Goal: Task Accomplishment & Management: Complete application form

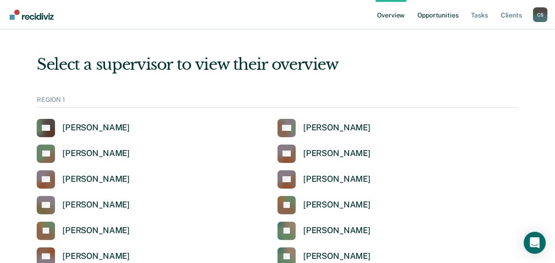
click at [432, 14] on link "Opportunities" at bounding box center [437, 14] width 44 height 29
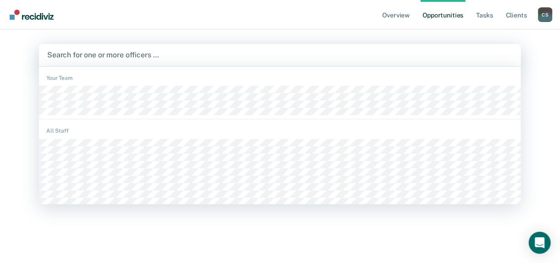
click at [95, 55] on div at bounding box center [280, 54] width 466 height 11
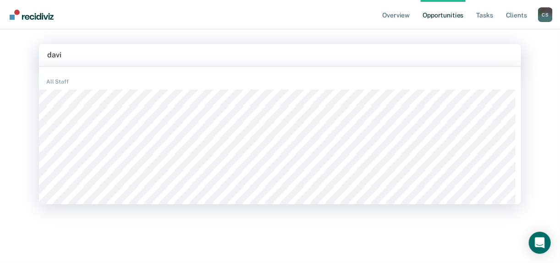
type input "[PERSON_NAME]"
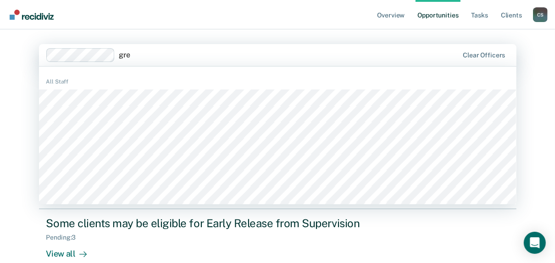
type input "[PERSON_NAME]"
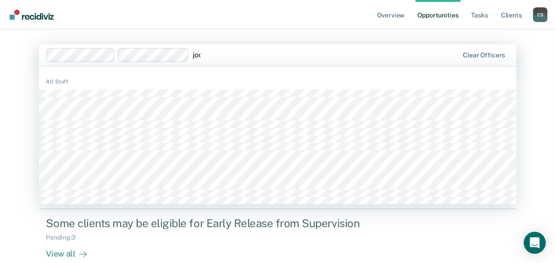
type input "joce"
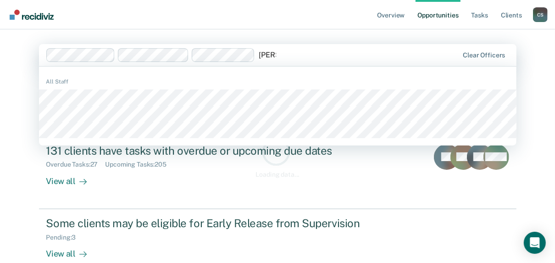
type input "[PERSON_NAME]"
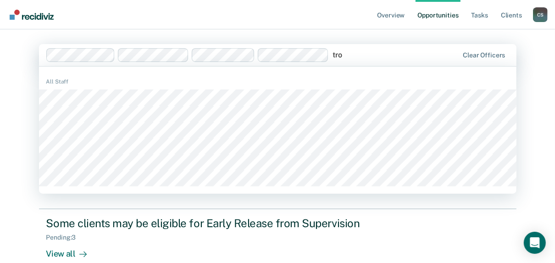
type input "[PERSON_NAME]"
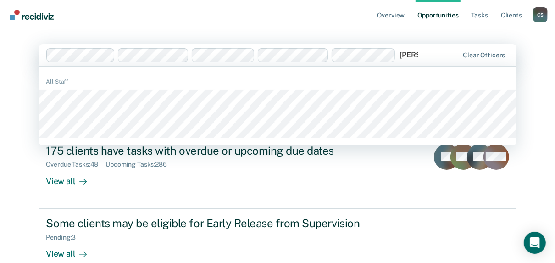
type input "briana"
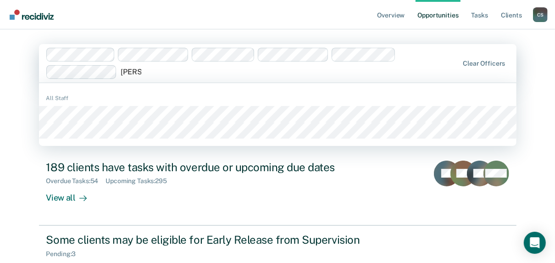
type input "[PERSON_NAME]"
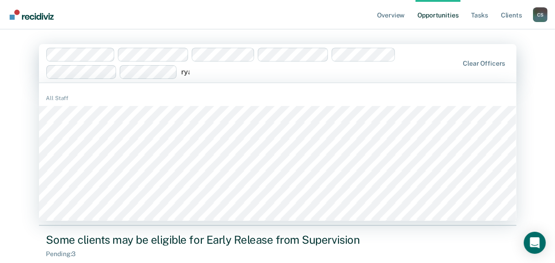
type input "[PERSON_NAME]"
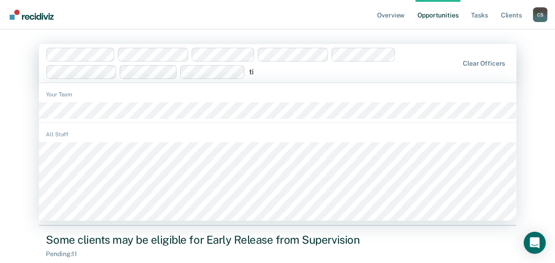
type input "[PERSON_NAME]"
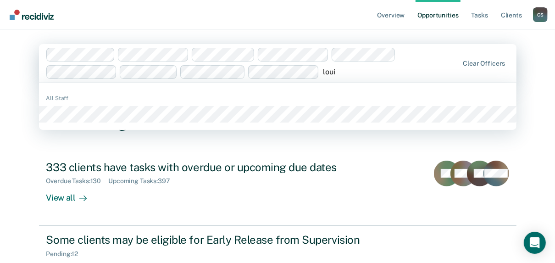
type input "louis"
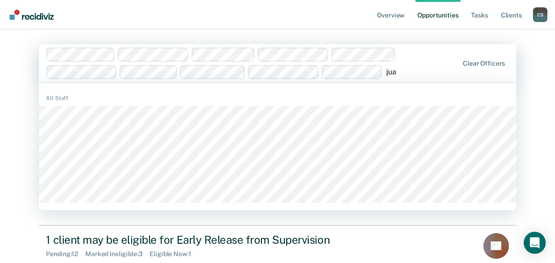
type input "[PERSON_NAME]"
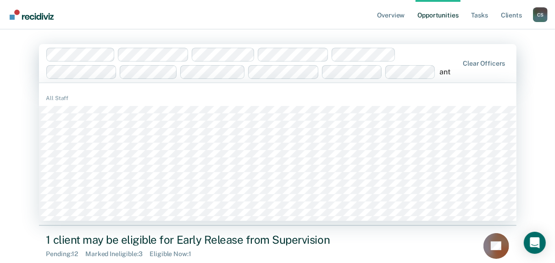
type input "antw"
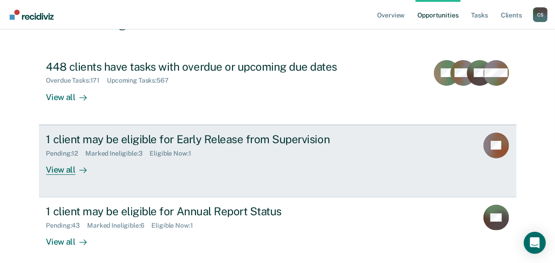
scroll to position [124, 0]
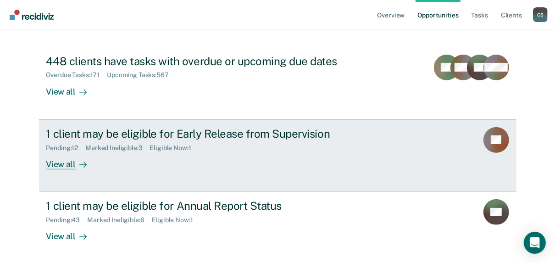
click at [59, 163] on div "View all" at bounding box center [71, 160] width 51 height 18
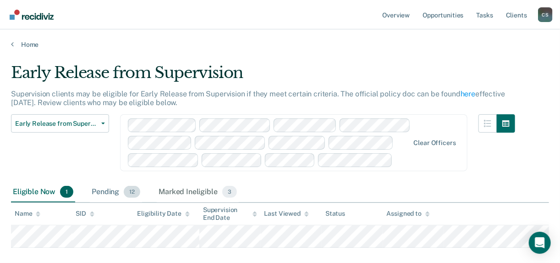
click at [106, 190] on div "Pending 12" at bounding box center [116, 192] width 52 height 20
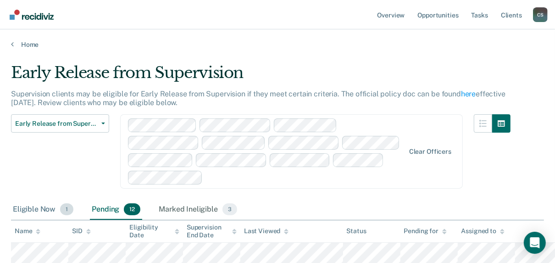
click at [40, 199] on div "Eligible Now 1" at bounding box center [43, 209] width 64 height 20
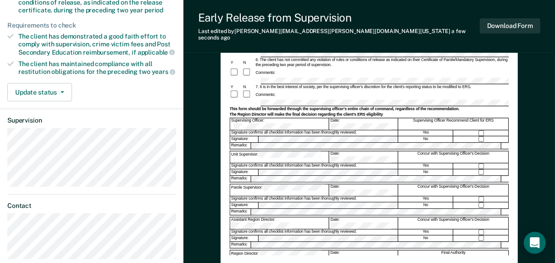
scroll to position [220, 0]
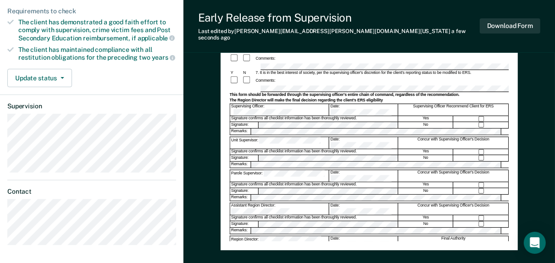
click at [261, 203] on div "Assistant Region Director:" at bounding box center [279, 208] width 99 height 11
click at [527, 18] on button "Download Form" at bounding box center [509, 25] width 60 height 15
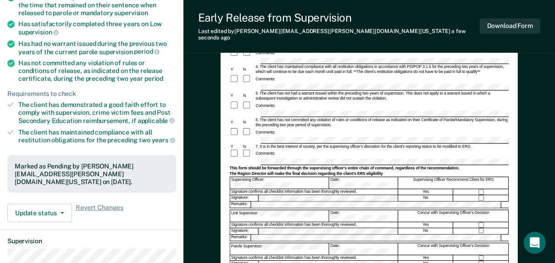
scroll to position [37, 0]
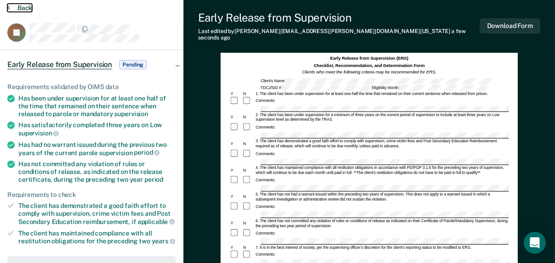
click at [20, 7] on button "Back" at bounding box center [19, 8] width 25 height 8
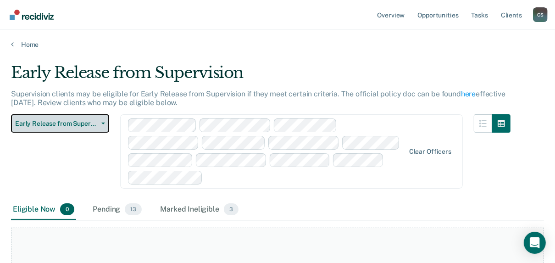
click at [87, 124] on span "Early Release from Supervision" at bounding box center [56, 124] width 82 height 8
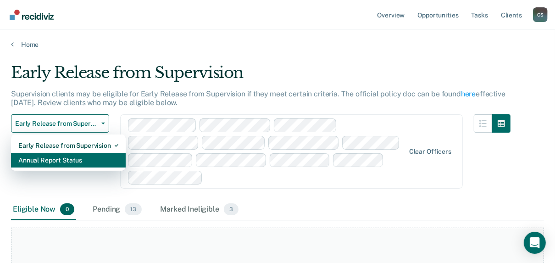
click at [54, 163] on div "Annual Report Status" at bounding box center [68, 160] width 100 height 15
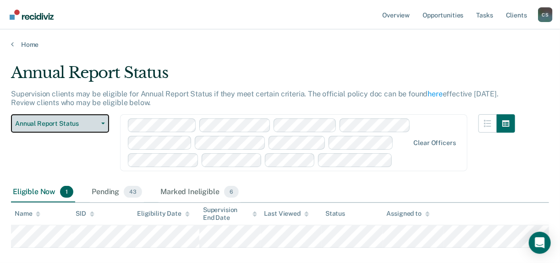
click at [40, 128] on button "Annual Report Status" at bounding box center [60, 123] width 98 height 18
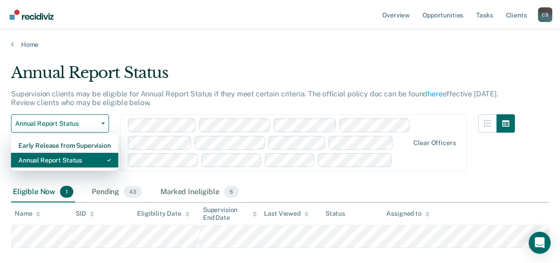
click at [44, 159] on div "Annual Report Status" at bounding box center [64, 160] width 93 height 15
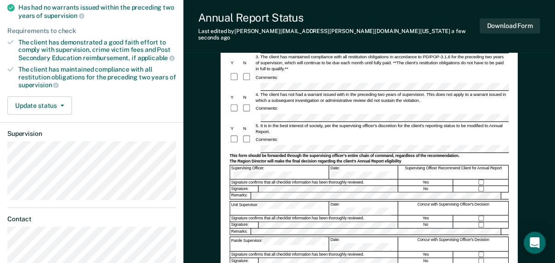
scroll to position [183, 0]
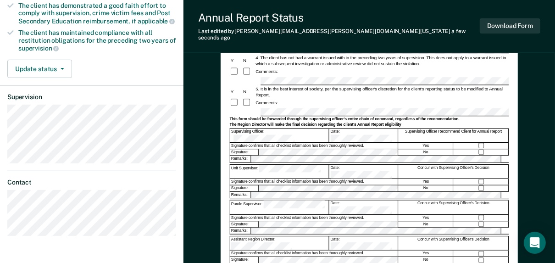
click at [506, 26] on button "Download Form" at bounding box center [509, 25] width 60 height 15
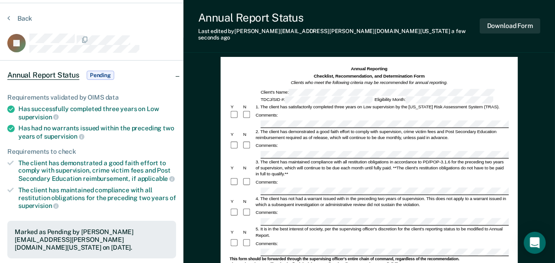
scroll to position [0, 0]
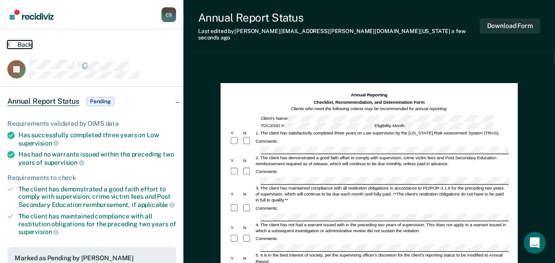
click at [27, 44] on button "Back" at bounding box center [19, 44] width 25 height 8
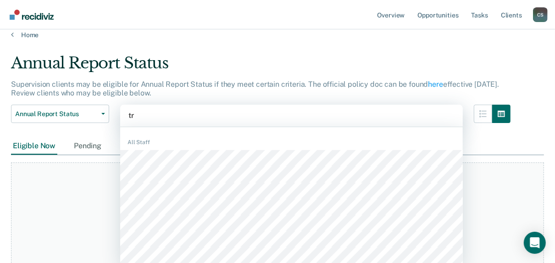
scroll to position [11, 0]
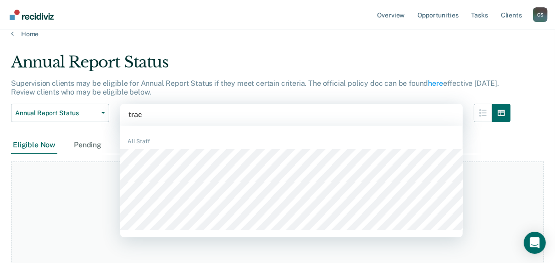
type input "[PERSON_NAME]"
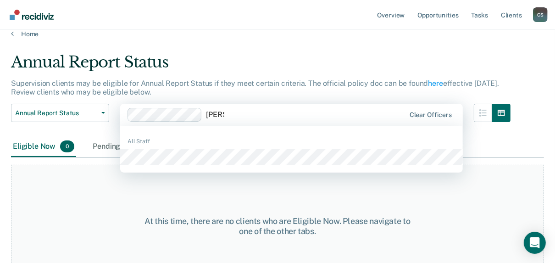
type input "[PERSON_NAME]"
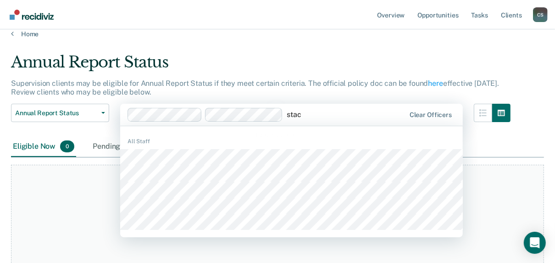
type input "[PERSON_NAME]"
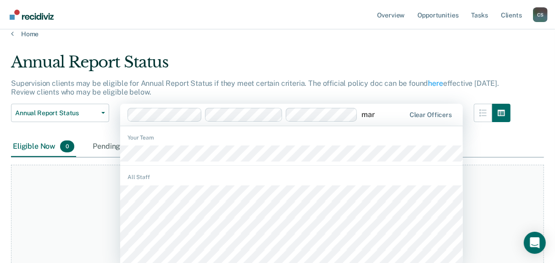
type input "[PERSON_NAME]"
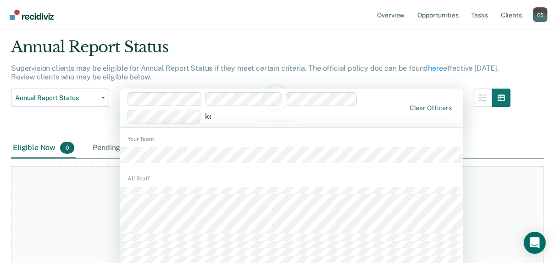
scroll to position [27, 0]
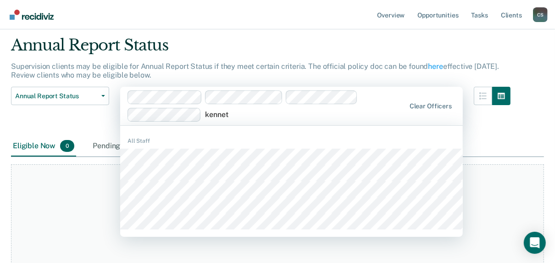
type input "[PERSON_NAME]"
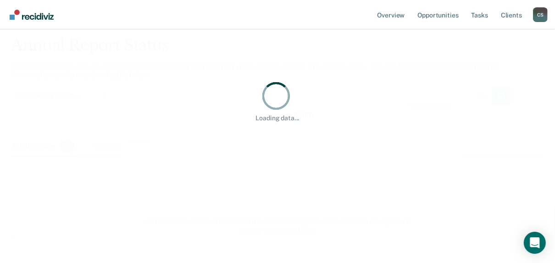
type input "[PERSON_NAME]"
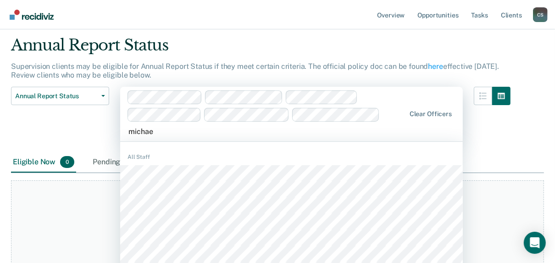
type input "[PERSON_NAME]"
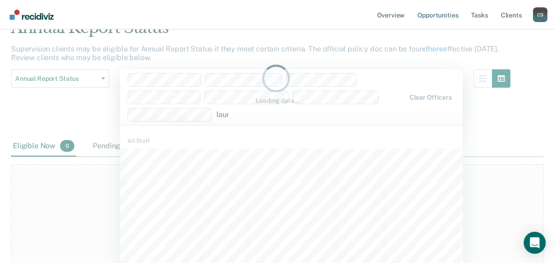
type input "[PERSON_NAME]"
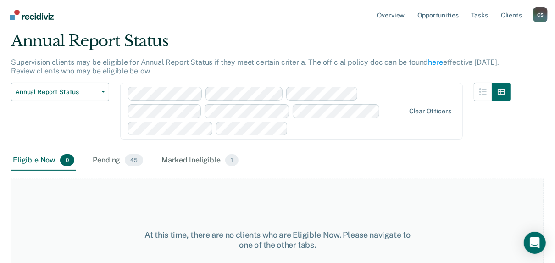
scroll to position [45, 0]
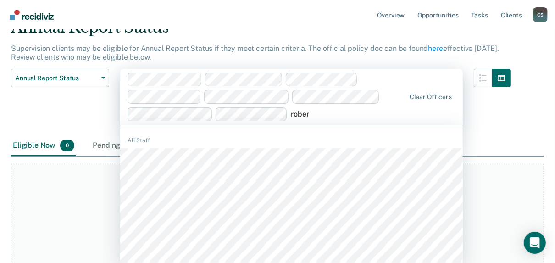
type input "[PERSON_NAME]"
type input "tere"
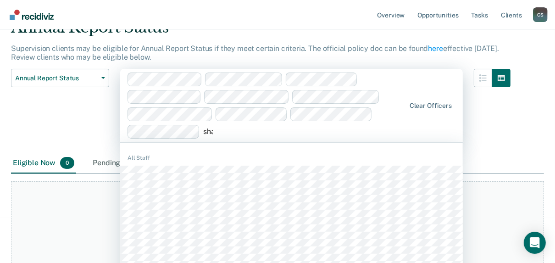
scroll to position [62, 0]
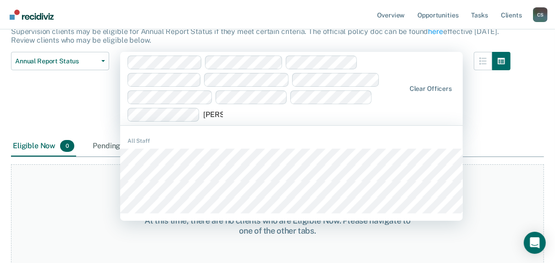
type input "[PERSON_NAME]"
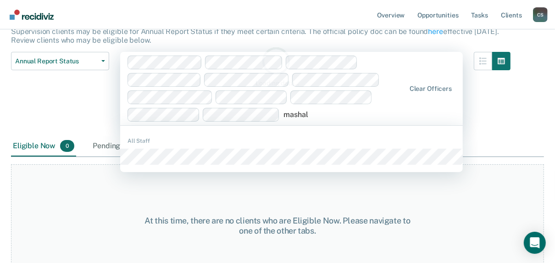
type input "mashall"
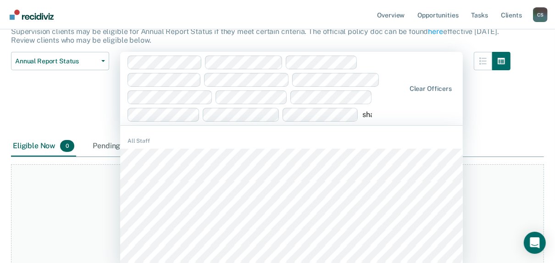
type input "[PERSON_NAME]"
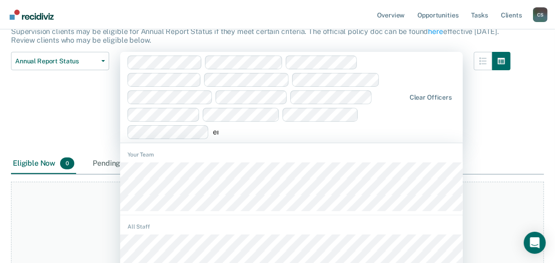
scroll to position [80, 0]
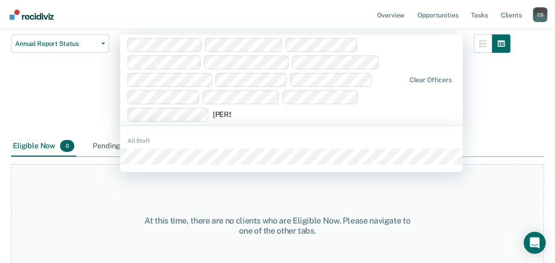
type input "emman"
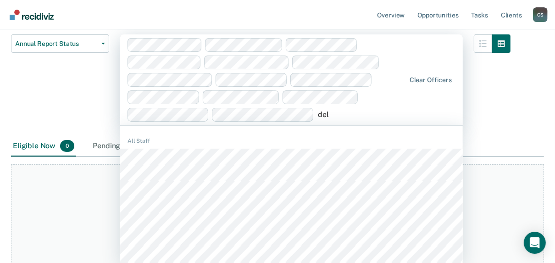
type input "dele"
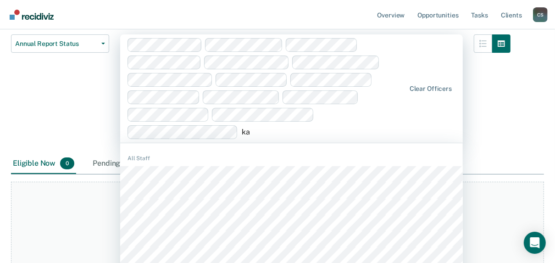
scroll to position [98, 0]
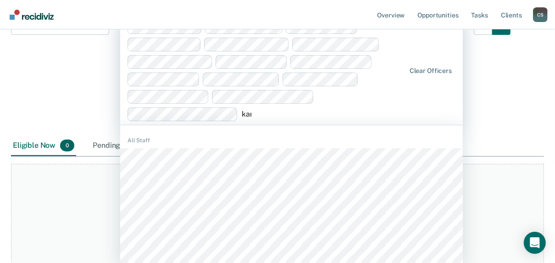
type input "[PERSON_NAME]"
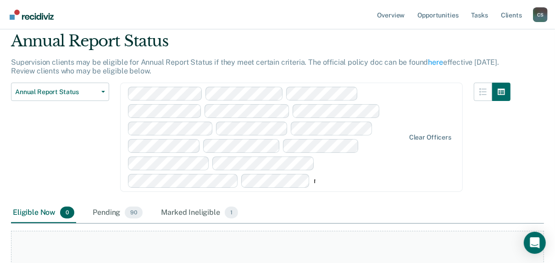
type input "[PERSON_NAME]"
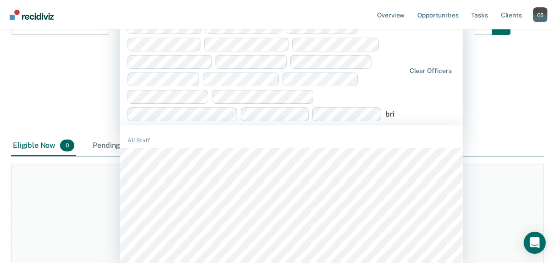
type input "brit"
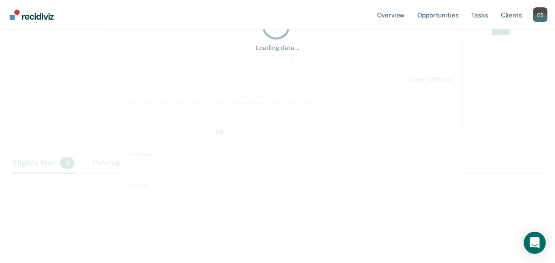
scroll to position [115, 0]
type input "[PERSON_NAME]"
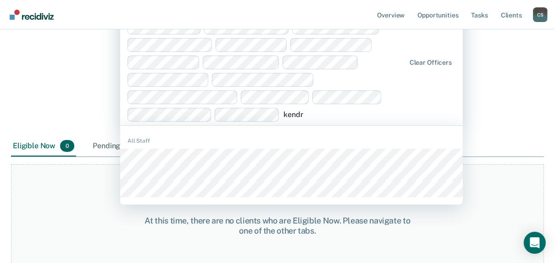
type input "[PERSON_NAME]"
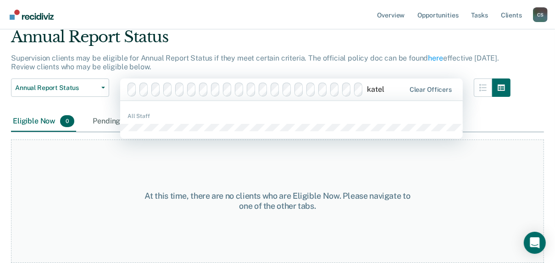
type input "[PERSON_NAME]"
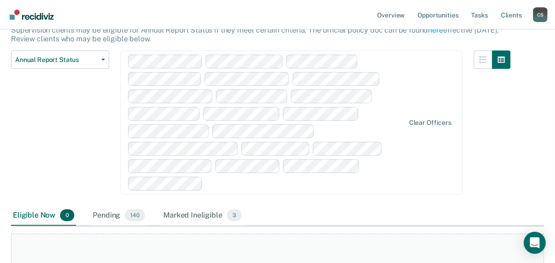
scroll to position [0, 0]
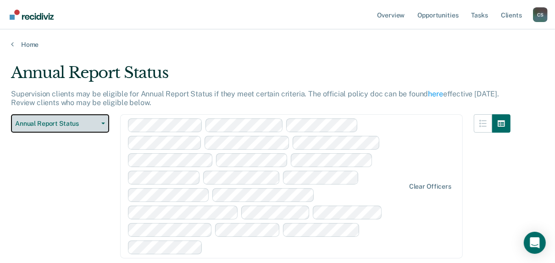
click at [44, 121] on span "Annual Report Status" at bounding box center [56, 124] width 82 height 8
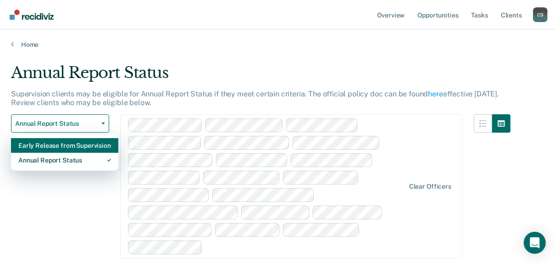
click at [38, 146] on div "Early Release from Supervision" at bounding box center [64, 145] width 93 height 15
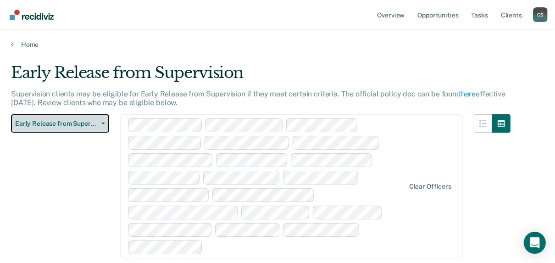
click at [50, 125] on span "Early Release from Supervision" at bounding box center [56, 124] width 82 height 8
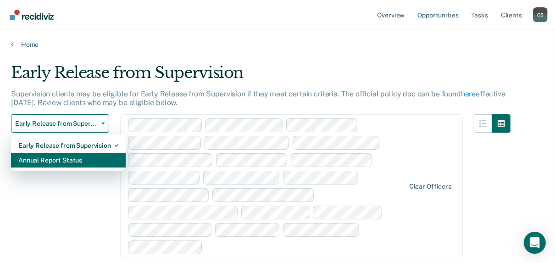
click at [50, 159] on div "Annual Report Status" at bounding box center [68, 160] width 100 height 15
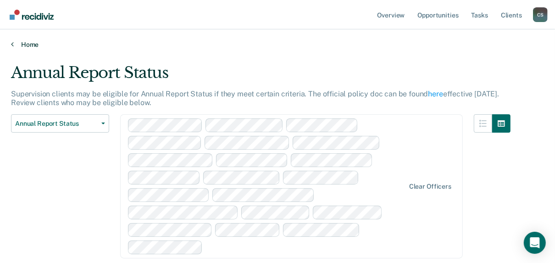
click at [27, 44] on link "Home" at bounding box center [277, 44] width 533 height 8
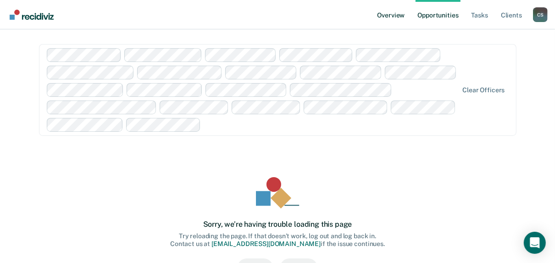
click at [393, 16] on link "Overview" at bounding box center [390, 14] width 31 height 29
